Goal: Task Accomplishment & Management: Use online tool/utility

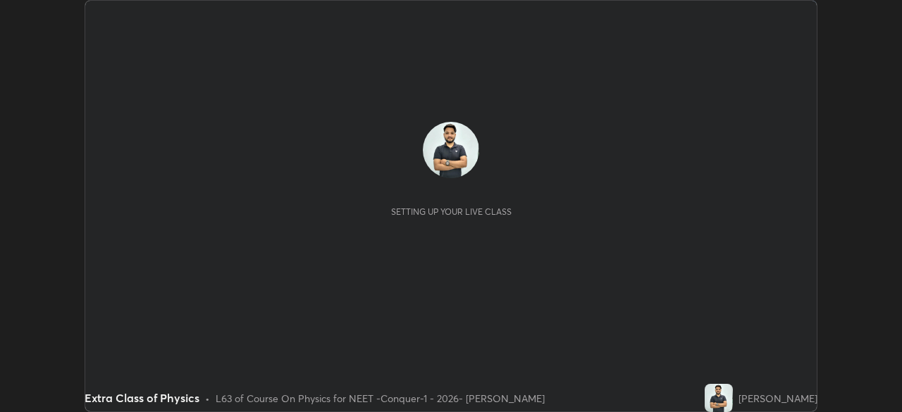
scroll to position [412, 901]
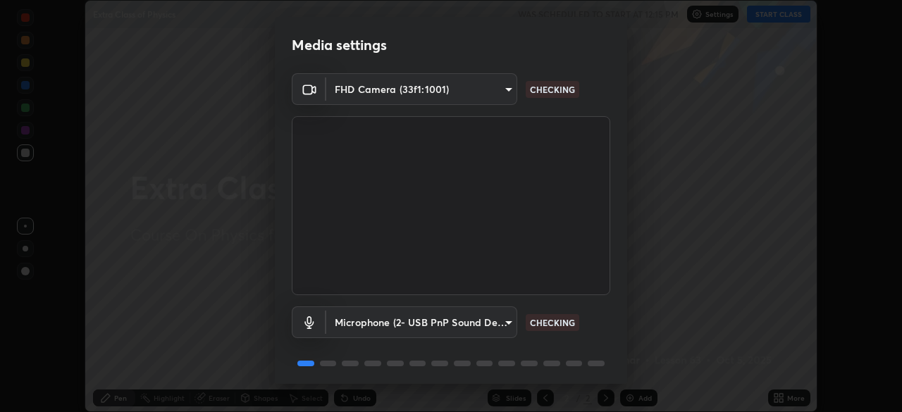
click at [494, 321] on body "Erase all Extra Class of Physics WAS SCHEDULED TO START AT 12:15 PM Settings ST…" at bounding box center [451, 206] width 902 height 412
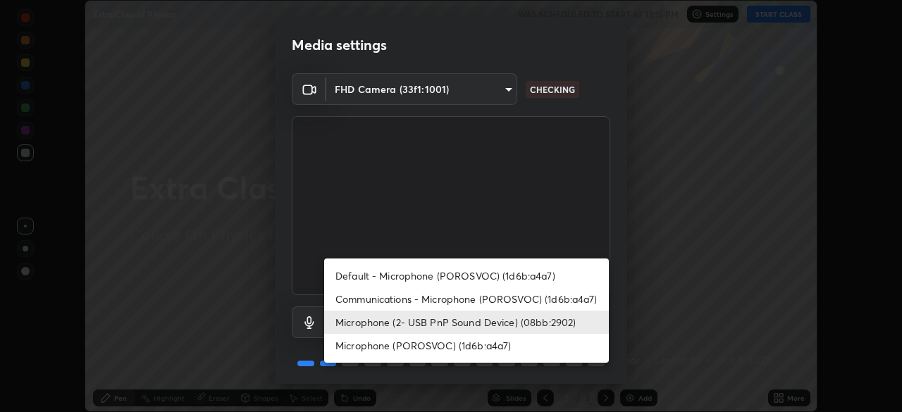
click at [476, 300] on li "Communications - Microphone (POROSVOC) (1d6b:a4a7)" at bounding box center [466, 298] width 285 height 23
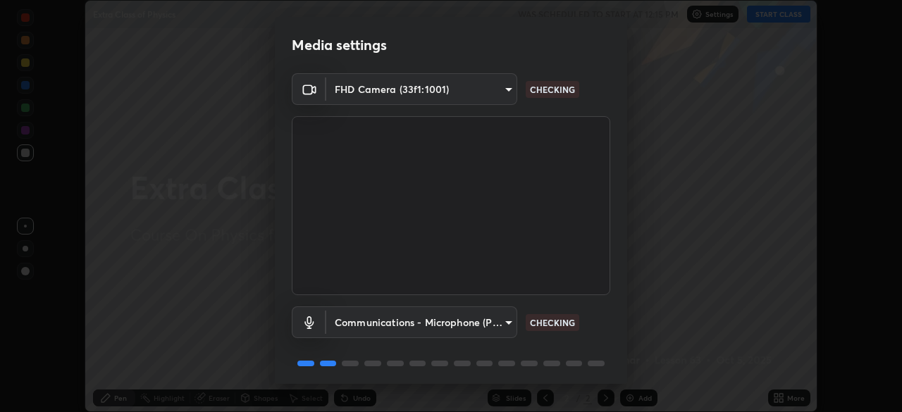
click at [480, 320] on body "Erase all Extra Class of Physics WAS SCHEDULED TO START AT 12:15 PM Settings ST…" at bounding box center [451, 206] width 902 height 412
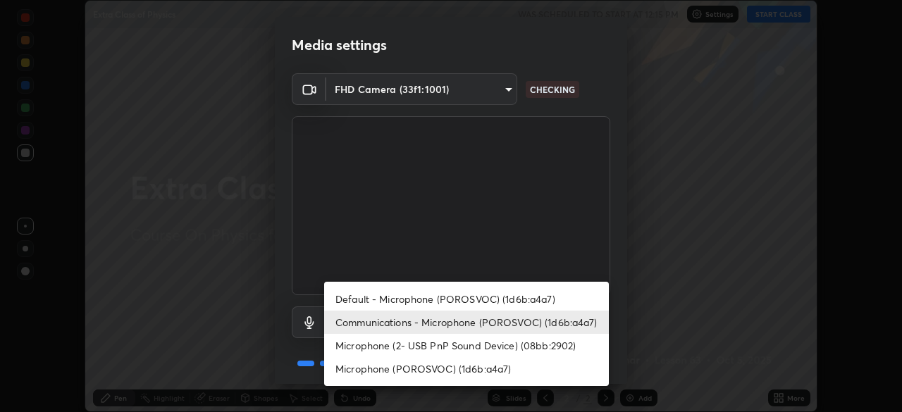
click at [475, 347] on li "Microphone (2- USB PnP Sound Device) (08bb:2902)" at bounding box center [466, 345] width 285 height 23
type input "1ed109833468950e675345c7d5fcebfff450257bc8eff2ba74f1afa0f2c50769"
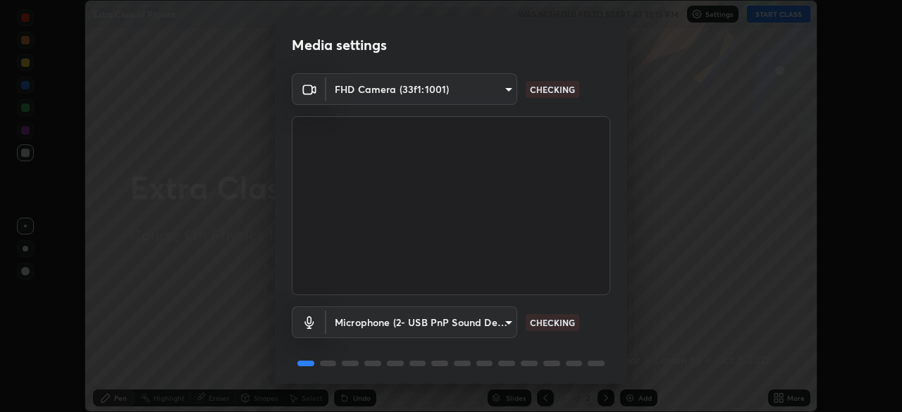
scroll to position [50, 0]
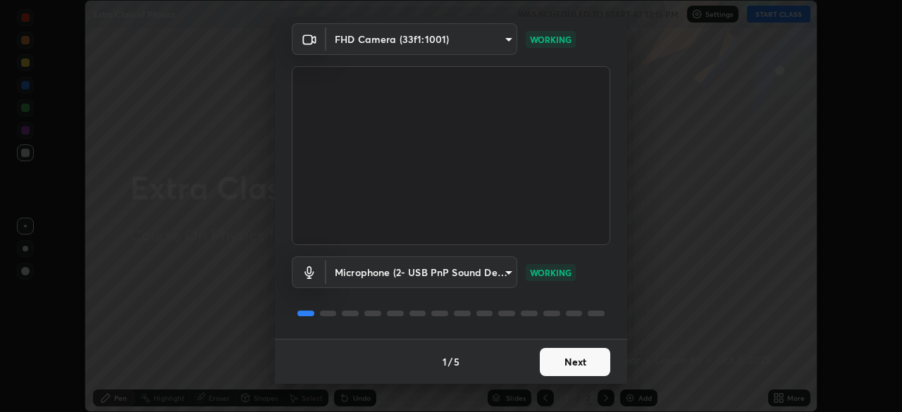
click at [578, 357] on button "Next" at bounding box center [575, 362] width 70 height 28
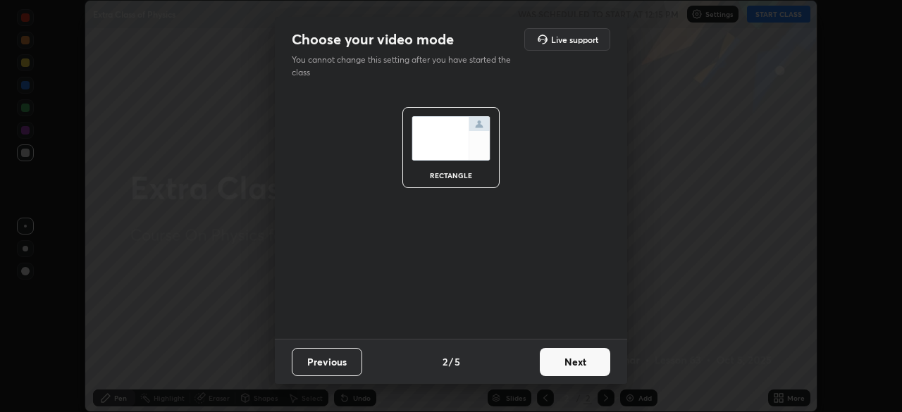
scroll to position [0, 0]
click at [576, 354] on button "Next" at bounding box center [575, 362] width 70 height 28
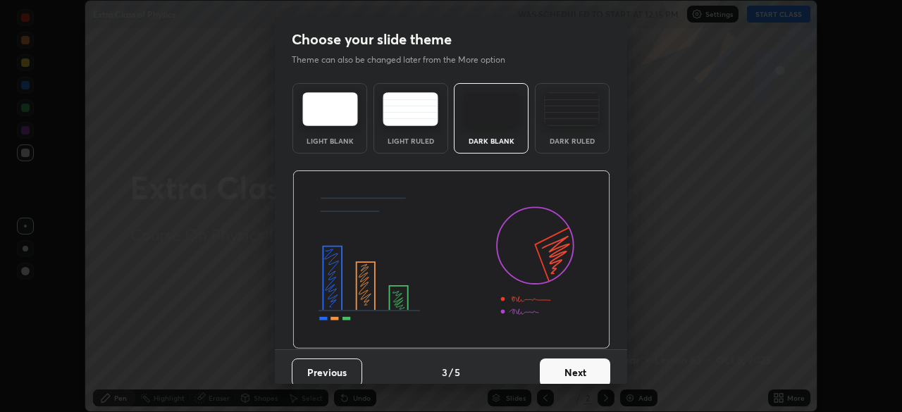
click at [577, 359] on button "Next" at bounding box center [575, 372] width 70 height 28
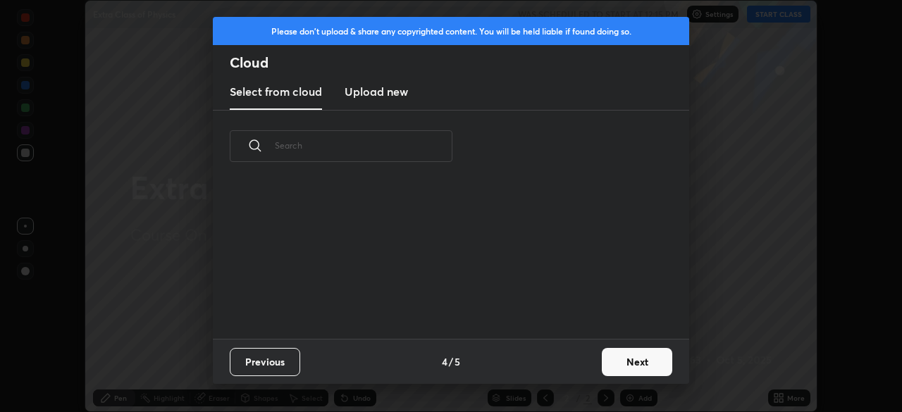
click at [578, 354] on div "Previous 4 / 5 Next" at bounding box center [451, 361] width 476 height 45
click at [578, 367] on div "Previous 4 / 5 Next" at bounding box center [451, 361] width 476 height 45
click at [618, 356] on button "Next" at bounding box center [636, 362] width 70 height 28
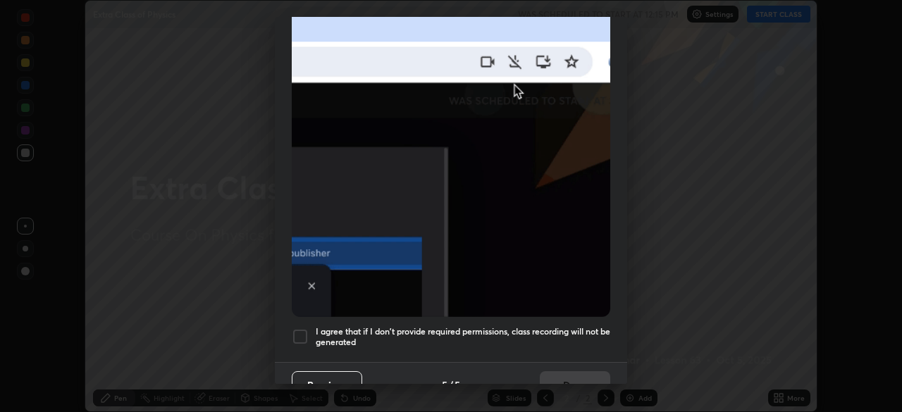
click at [628, 354] on div "Allow automatic downloads Please provide the following download permissions to …" at bounding box center [451, 206] width 902 height 412
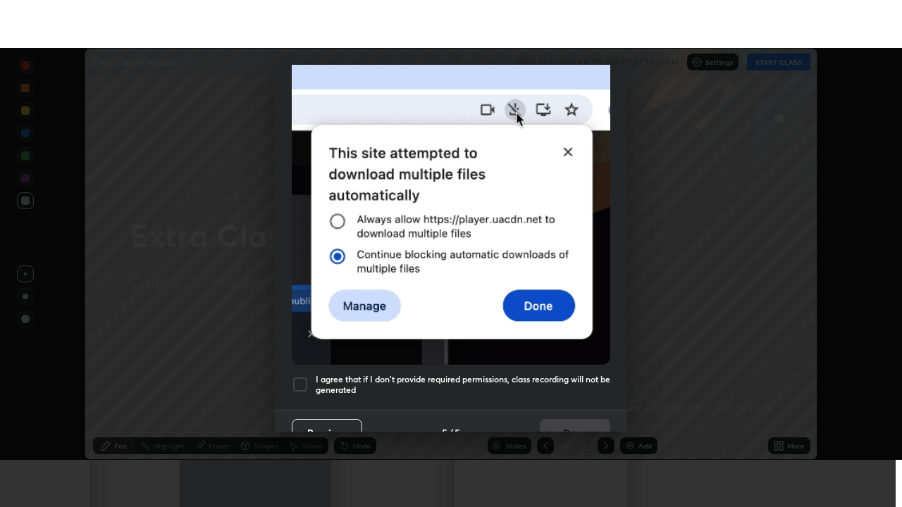
scroll to position [337, 0]
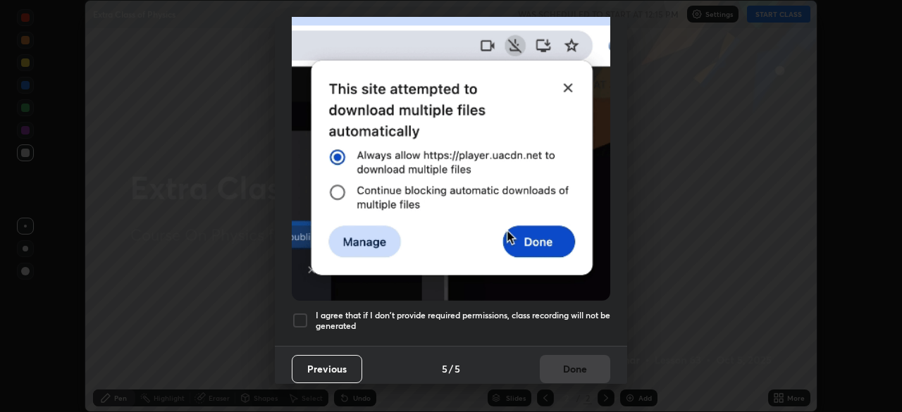
click at [304, 314] on div at bounding box center [300, 320] width 17 height 17
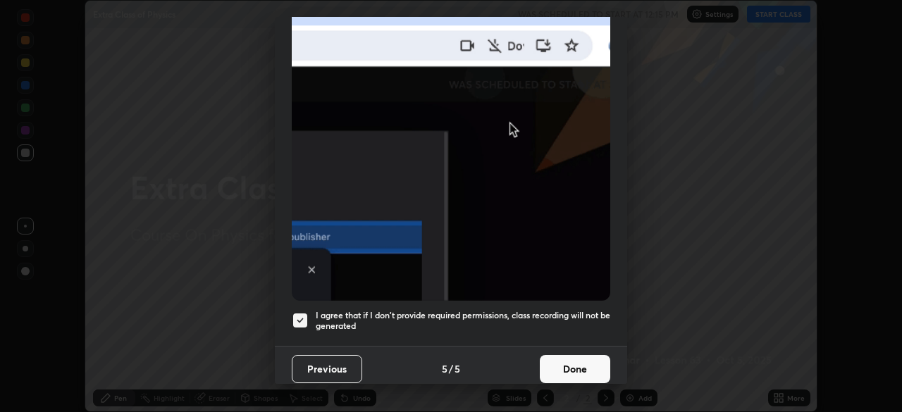
click at [574, 358] on button "Done" at bounding box center [575, 369] width 70 height 28
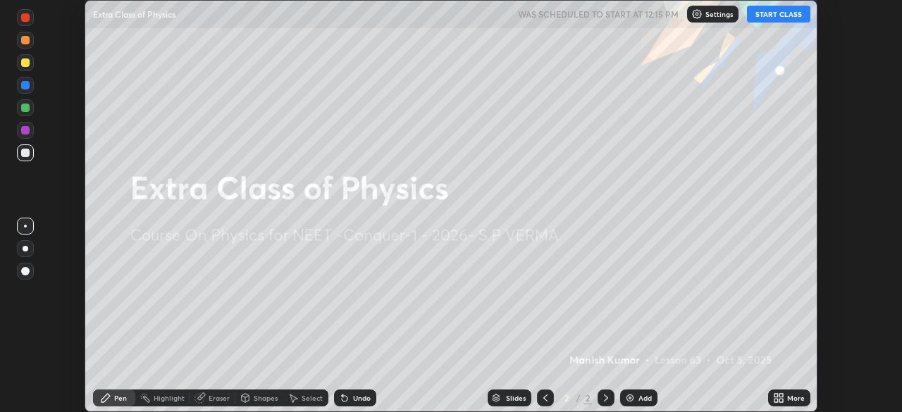
click at [771, 16] on button "START CLASS" at bounding box center [778, 14] width 63 height 17
click at [780, 394] on icon at bounding box center [781, 396] width 4 height 4
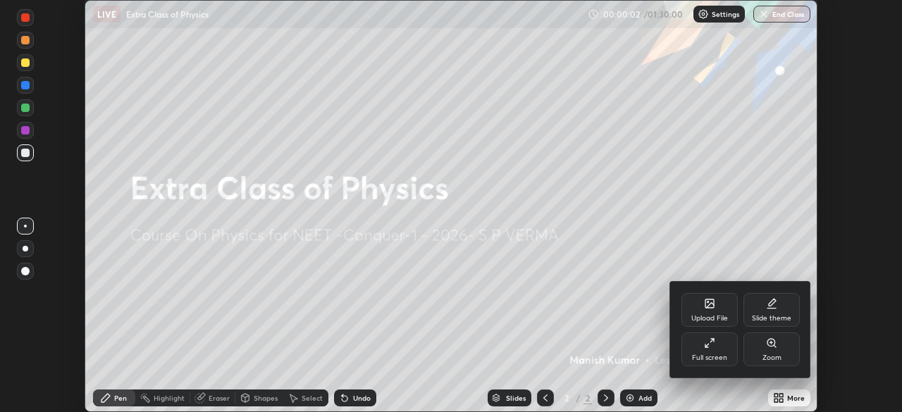
click at [716, 352] on div "Full screen" at bounding box center [709, 349] width 56 height 34
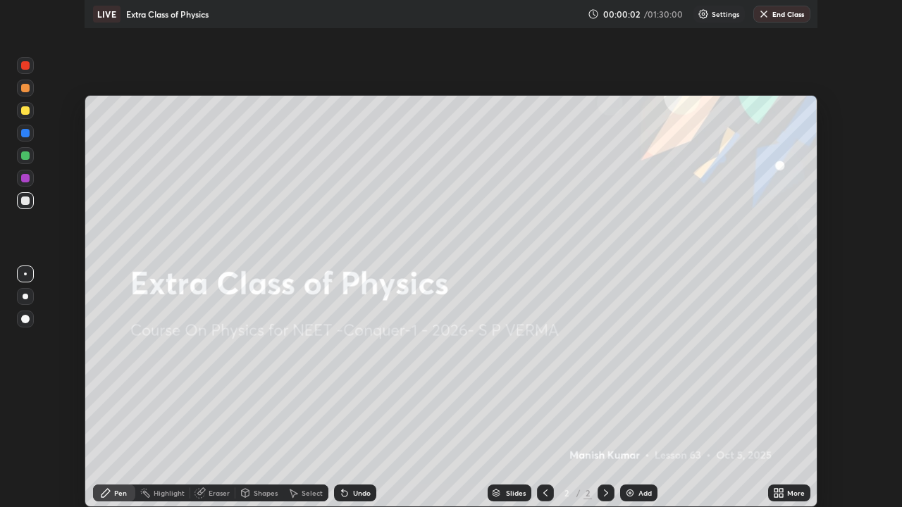
scroll to position [507, 902]
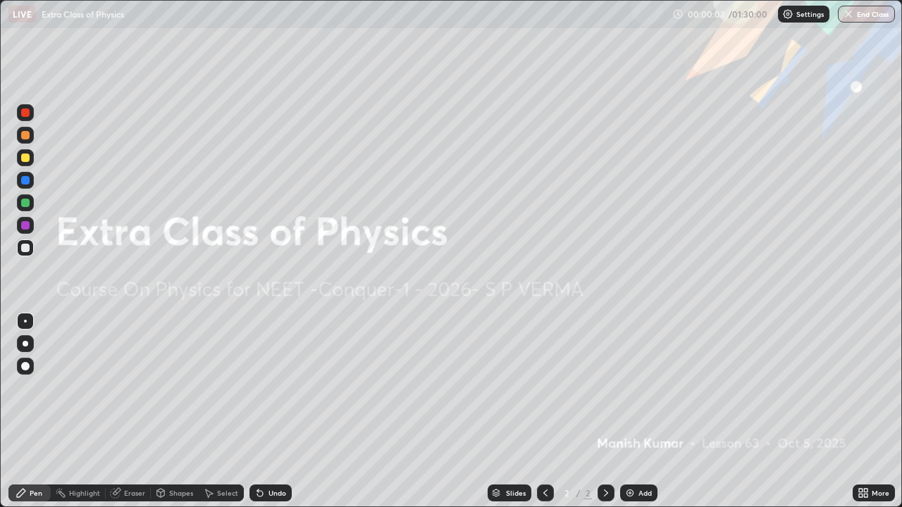
click at [647, 411] on div "Add" at bounding box center [644, 493] width 13 height 7
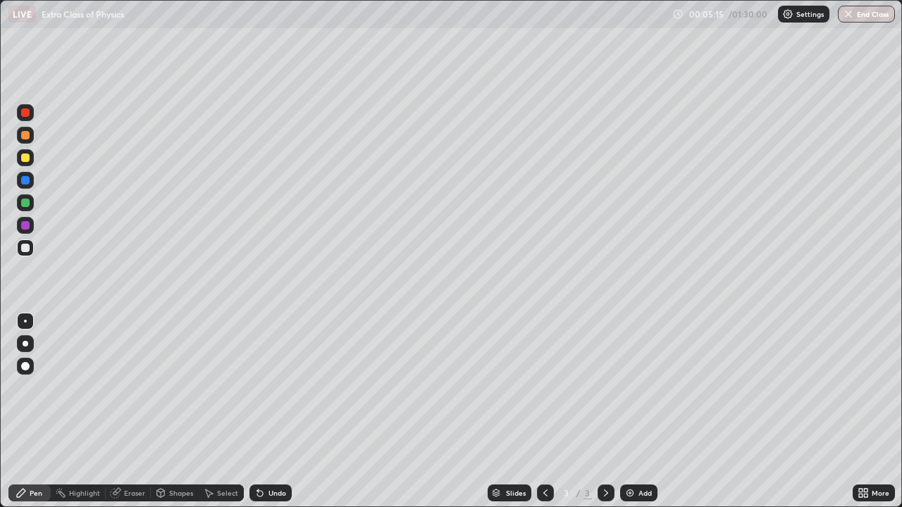
click at [642, 411] on div "Add" at bounding box center [644, 493] width 13 height 7
click at [27, 158] on div at bounding box center [25, 158] width 8 height 8
click at [27, 251] on div at bounding box center [25, 248] width 8 height 8
click at [33, 247] on div at bounding box center [25, 247] width 17 height 17
click at [639, 411] on div "Add" at bounding box center [638, 493] width 37 height 17
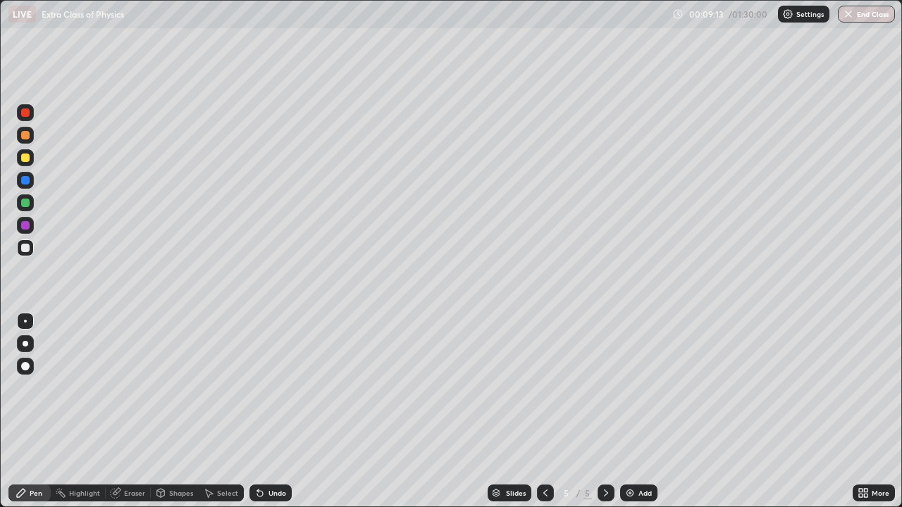
click at [27, 156] on div at bounding box center [25, 158] width 8 height 8
click at [31, 247] on div at bounding box center [25, 247] width 17 height 17
click at [30, 161] on div at bounding box center [25, 157] width 17 height 17
click at [638, 411] on div "Add" at bounding box center [644, 493] width 13 height 7
click at [27, 249] on div at bounding box center [25, 248] width 8 height 8
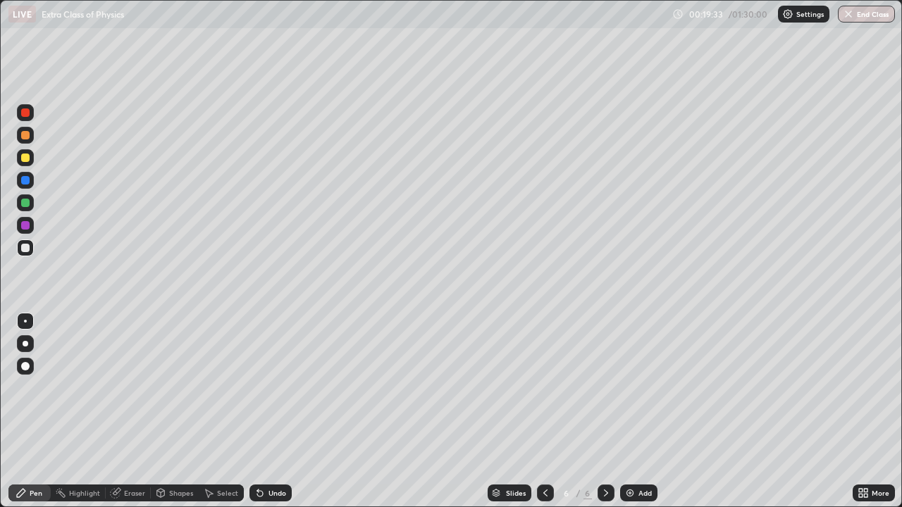
click at [28, 158] on div at bounding box center [25, 158] width 8 height 8
click at [632, 411] on div "Add" at bounding box center [638, 493] width 37 height 17
click at [33, 253] on div at bounding box center [25, 248] width 17 height 23
click at [275, 411] on div "Undo" at bounding box center [277, 493] width 18 height 7
click at [272, 411] on div "Undo" at bounding box center [277, 493] width 18 height 7
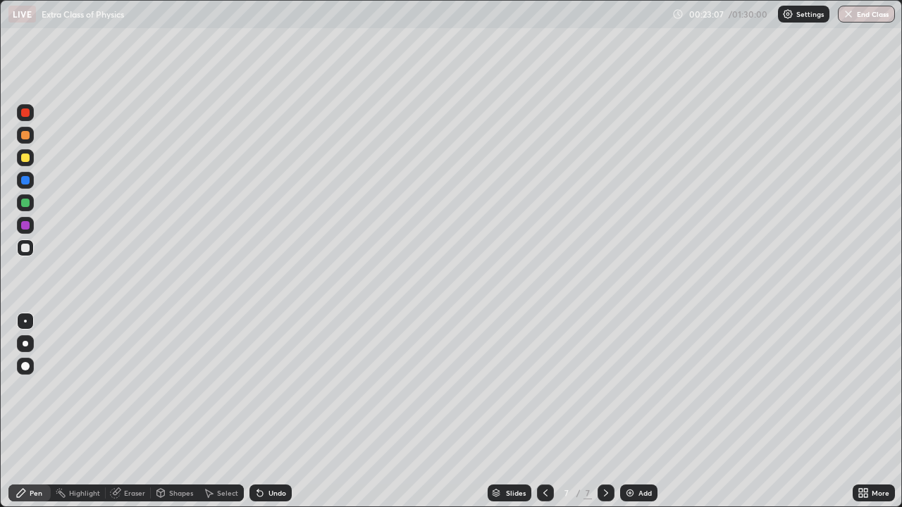
click at [272, 411] on div "Undo" at bounding box center [270, 493] width 42 height 17
click at [26, 158] on div at bounding box center [25, 158] width 8 height 8
click at [643, 411] on div "Add" at bounding box center [644, 493] width 13 height 7
click at [32, 249] on div at bounding box center [25, 247] width 17 height 17
click at [634, 411] on div "Add" at bounding box center [638, 493] width 37 height 17
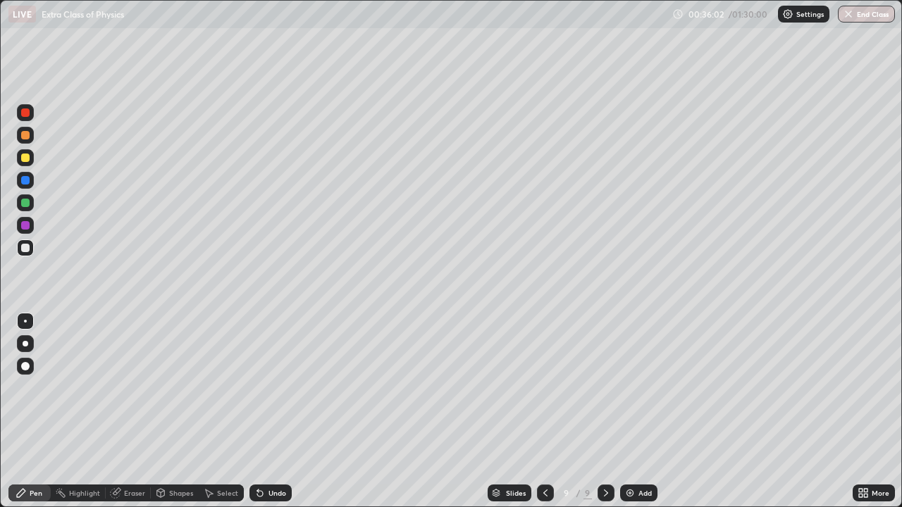
click at [30, 157] on div at bounding box center [25, 157] width 17 height 17
click at [635, 411] on div "Add" at bounding box center [638, 493] width 37 height 17
click at [30, 156] on div at bounding box center [25, 157] width 17 height 17
click at [30, 249] on div at bounding box center [25, 247] width 17 height 17
click at [542, 411] on icon at bounding box center [544, 492] width 11 height 11
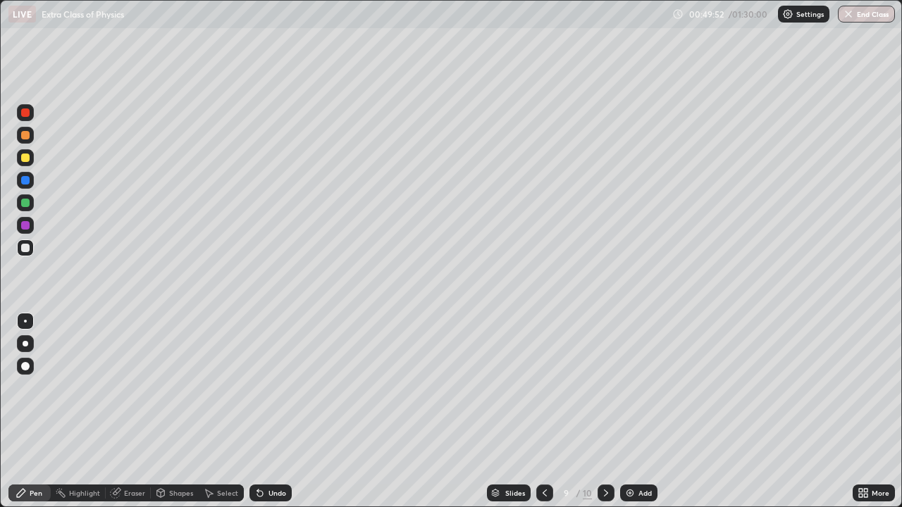
click at [33, 157] on div at bounding box center [25, 157] width 17 height 17
click at [544, 411] on icon at bounding box center [544, 492] width 11 height 11
click at [604, 411] on icon at bounding box center [605, 492] width 11 height 11
click at [609, 411] on div at bounding box center [605, 493] width 17 height 17
click at [31, 157] on div at bounding box center [25, 157] width 17 height 17
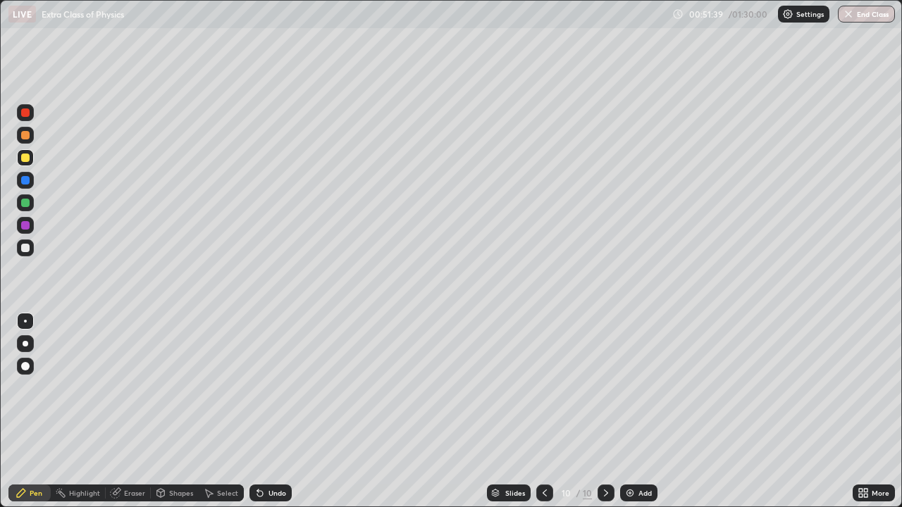
click at [32, 206] on div at bounding box center [25, 202] width 17 height 17
click at [25, 152] on div at bounding box center [25, 157] width 17 height 17
click at [646, 411] on div "Add" at bounding box center [638, 493] width 37 height 17
click at [30, 247] on div at bounding box center [25, 247] width 17 height 17
click at [27, 202] on div at bounding box center [25, 203] width 8 height 8
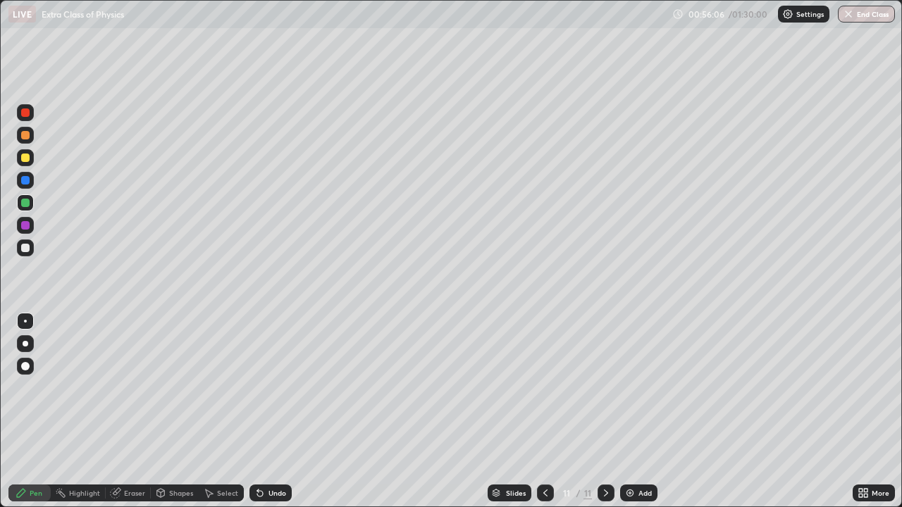
click at [29, 247] on div at bounding box center [25, 248] width 8 height 8
click at [26, 158] on div at bounding box center [25, 158] width 8 height 8
click at [277, 411] on div "Undo" at bounding box center [277, 493] width 18 height 7
click at [276, 411] on div "Undo" at bounding box center [277, 493] width 18 height 7
click at [272, 411] on div "Undo" at bounding box center [270, 493] width 42 height 17
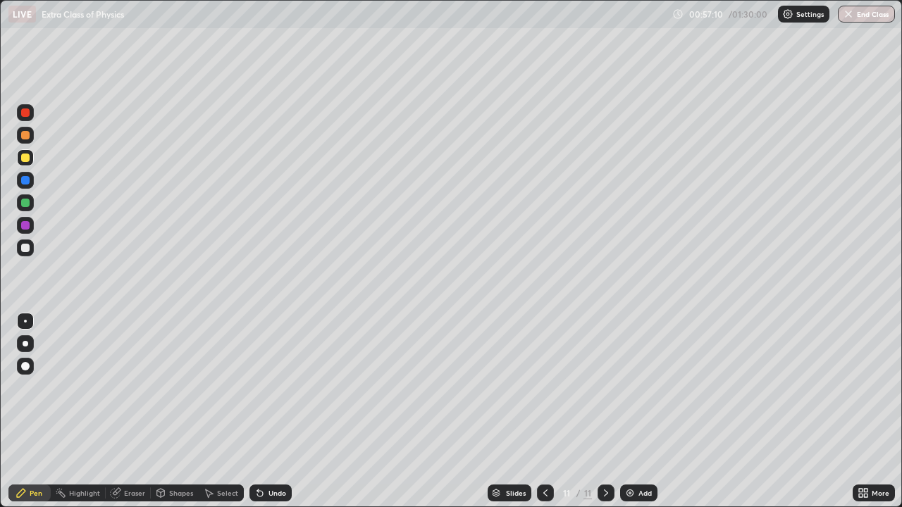
click at [272, 411] on div "Undo" at bounding box center [270, 493] width 42 height 17
click at [25, 137] on div at bounding box center [25, 135] width 8 height 8
click at [27, 161] on div at bounding box center [25, 158] width 8 height 8
click at [27, 206] on div at bounding box center [25, 203] width 8 height 8
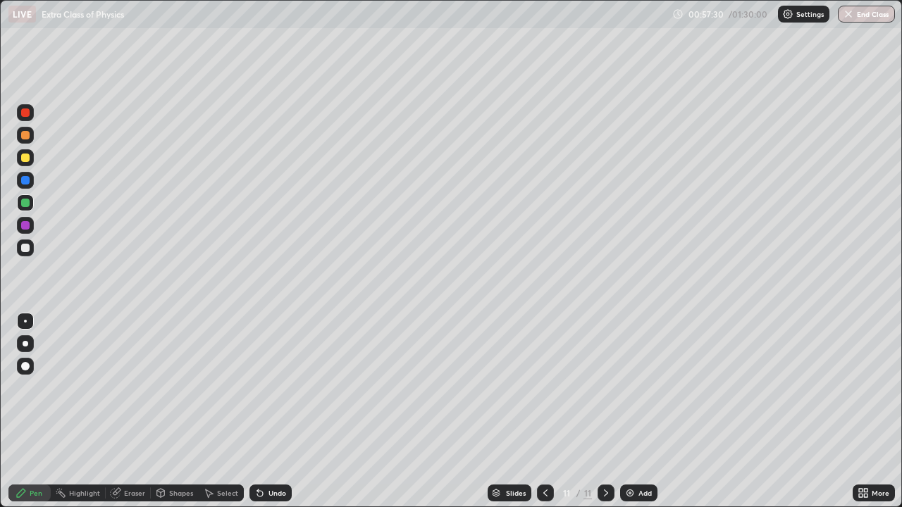
click at [28, 204] on div at bounding box center [25, 203] width 8 height 8
click at [28, 227] on div at bounding box center [25, 225] width 8 height 8
click at [32, 251] on div at bounding box center [25, 247] width 17 height 17
click at [544, 411] on icon at bounding box center [545, 493] width 4 height 7
click at [544, 411] on icon at bounding box center [545, 492] width 11 height 11
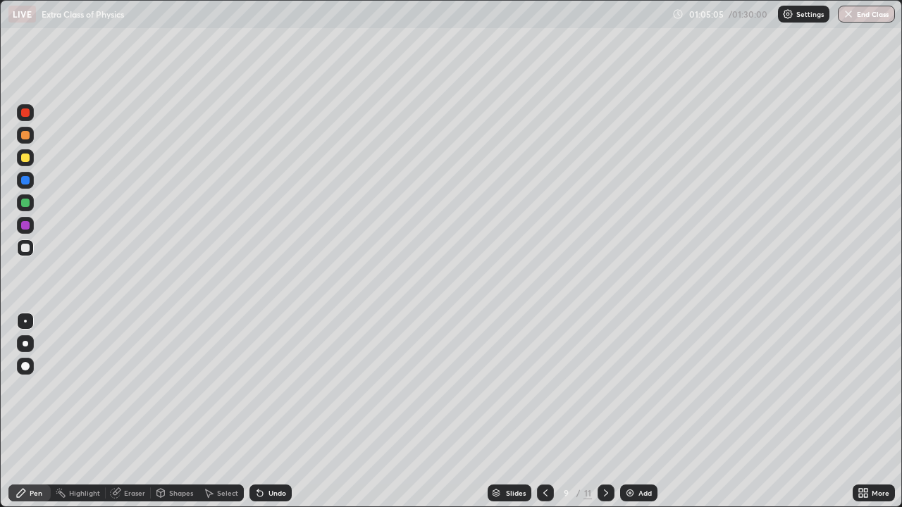
click at [544, 411] on icon at bounding box center [545, 492] width 11 height 11
click at [611, 411] on div at bounding box center [605, 493] width 17 height 17
click at [605, 411] on icon at bounding box center [605, 492] width 11 height 11
click at [604, 411] on icon at bounding box center [605, 492] width 11 height 11
click at [644, 411] on div "Add" at bounding box center [644, 493] width 13 height 7
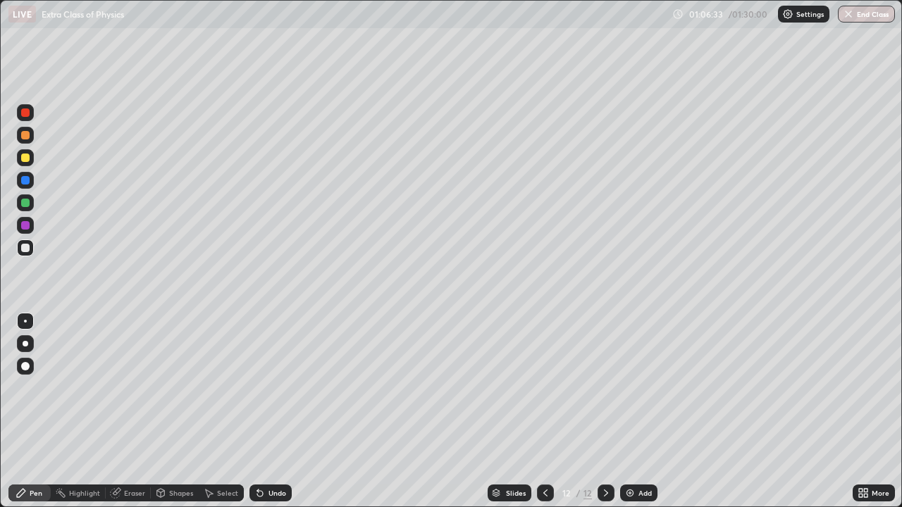
click at [29, 161] on div at bounding box center [25, 157] width 17 height 17
click at [26, 249] on div at bounding box center [25, 248] width 8 height 8
click at [18, 161] on div at bounding box center [25, 157] width 17 height 17
click at [30, 250] on div at bounding box center [25, 247] width 17 height 17
click at [641, 411] on div "Add" at bounding box center [644, 493] width 13 height 7
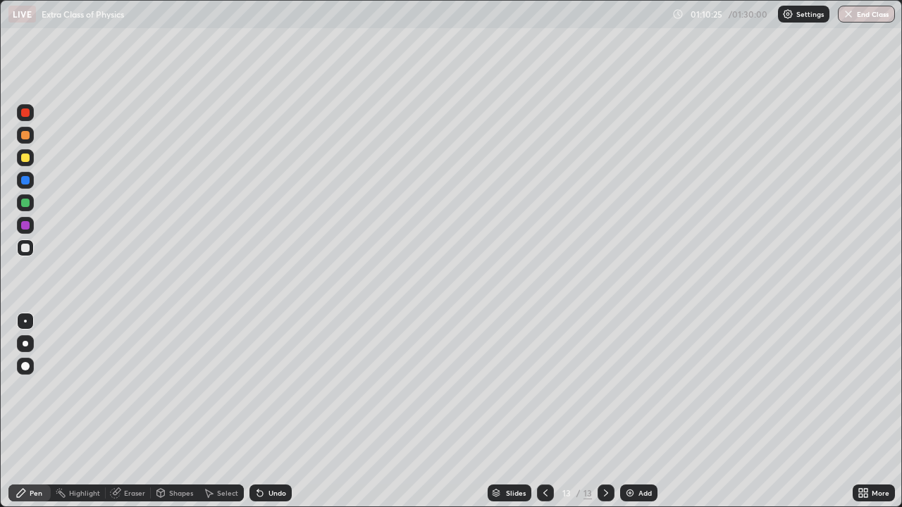
click at [24, 158] on div at bounding box center [25, 158] width 8 height 8
click at [32, 247] on div at bounding box center [25, 247] width 17 height 17
click at [26, 158] on div at bounding box center [25, 158] width 8 height 8
click at [642, 411] on div "Add" at bounding box center [638, 493] width 37 height 17
click at [861, 12] on button "End Class" at bounding box center [865, 14] width 57 height 17
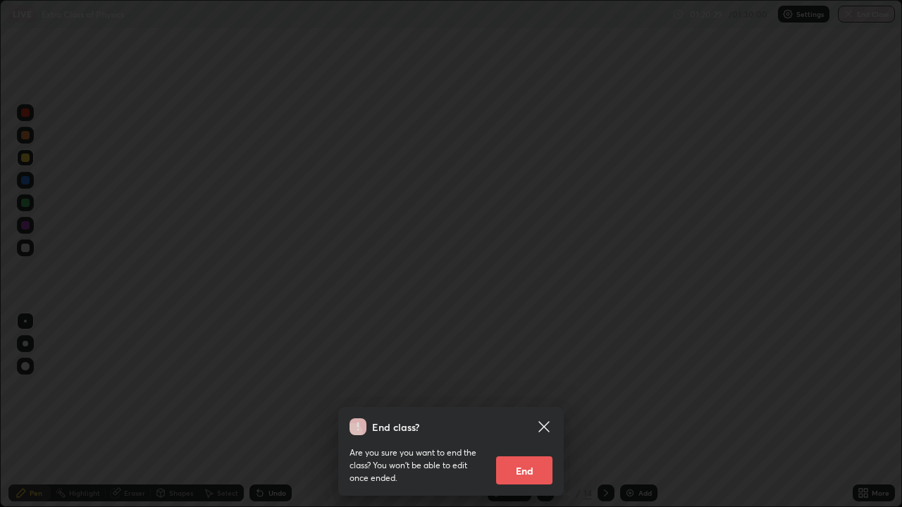
click at [535, 411] on button "End" at bounding box center [524, 470] width 56 height 28
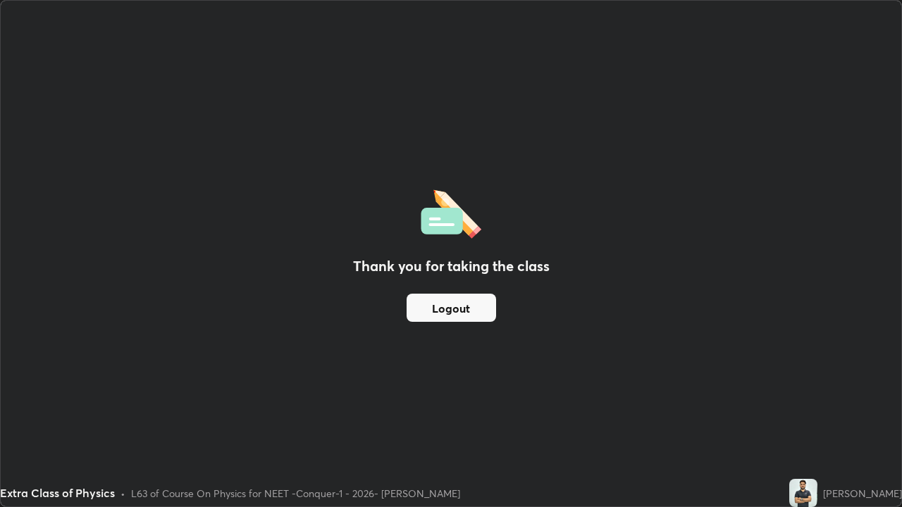
click at [474, 315] on button "Logout" at bounding box center [450, 308] width 89 height 28
